Goal: Check status: Check status

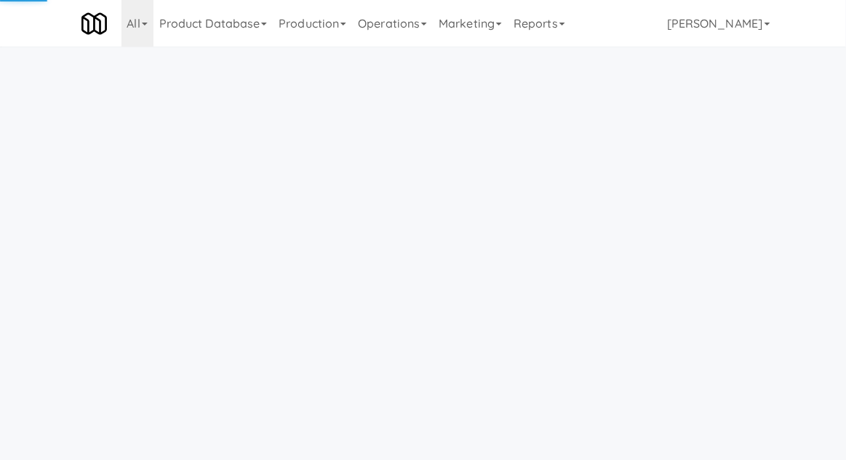
click at [394, 38] on link "Operations" at bounding box center [392, 23] width 81 height 47
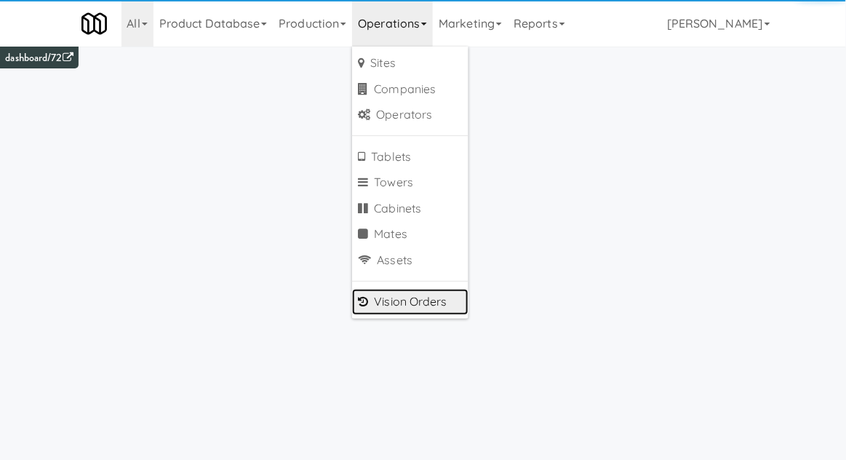
click at [392, 312] on link "Vision Orders" at bounding box center [410, 302] width 116 height 26
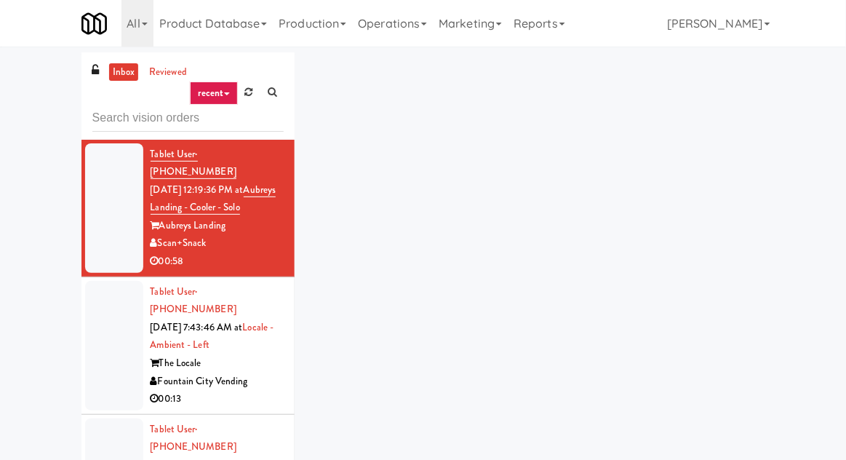
click at [31, 105] on div "inbox reviewed recent all unclear take inventory issue suspicious failed recent…" at bounding box center [423, 319] width 846 height 535
